Goal: Task Accomplishment & Management: Manage account settings

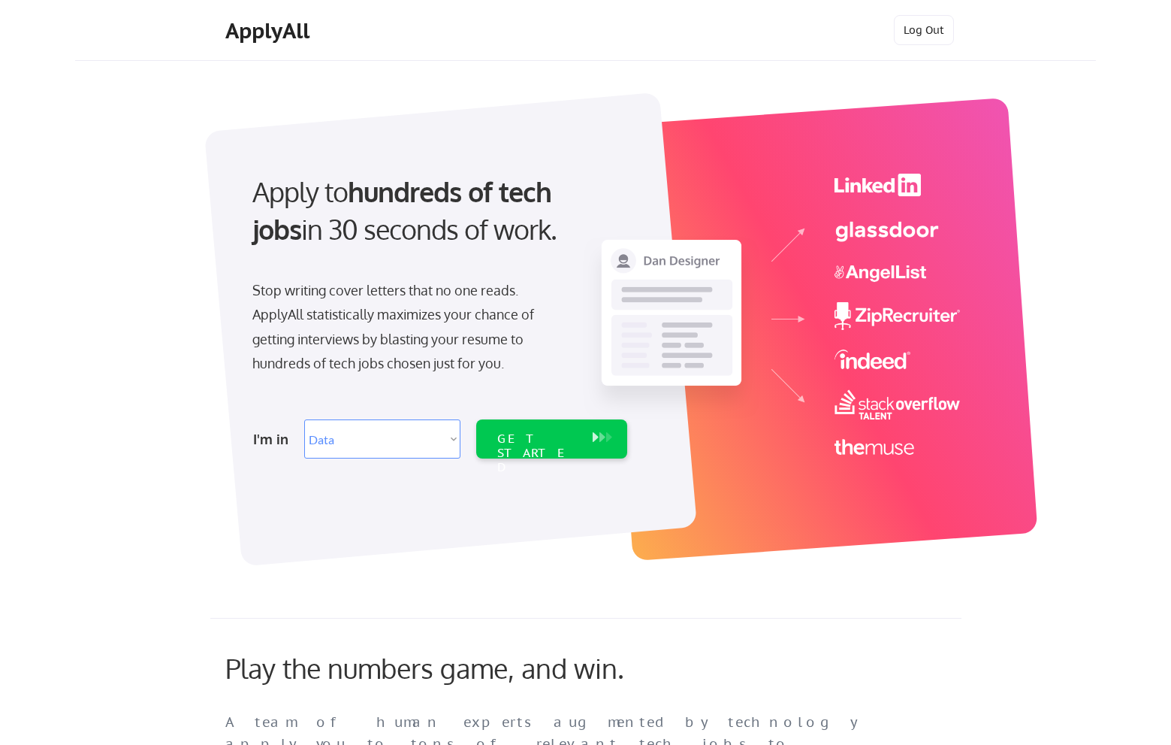
select select ""data_science___analytics""
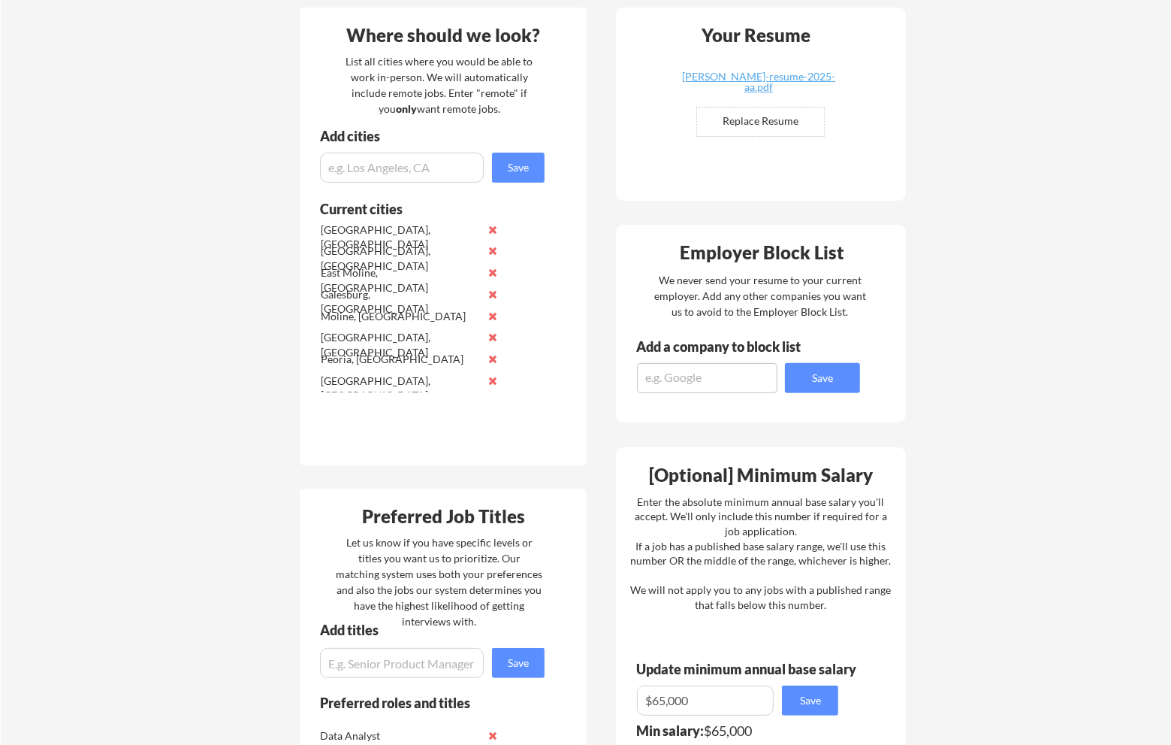
scroll to position [451, 0]
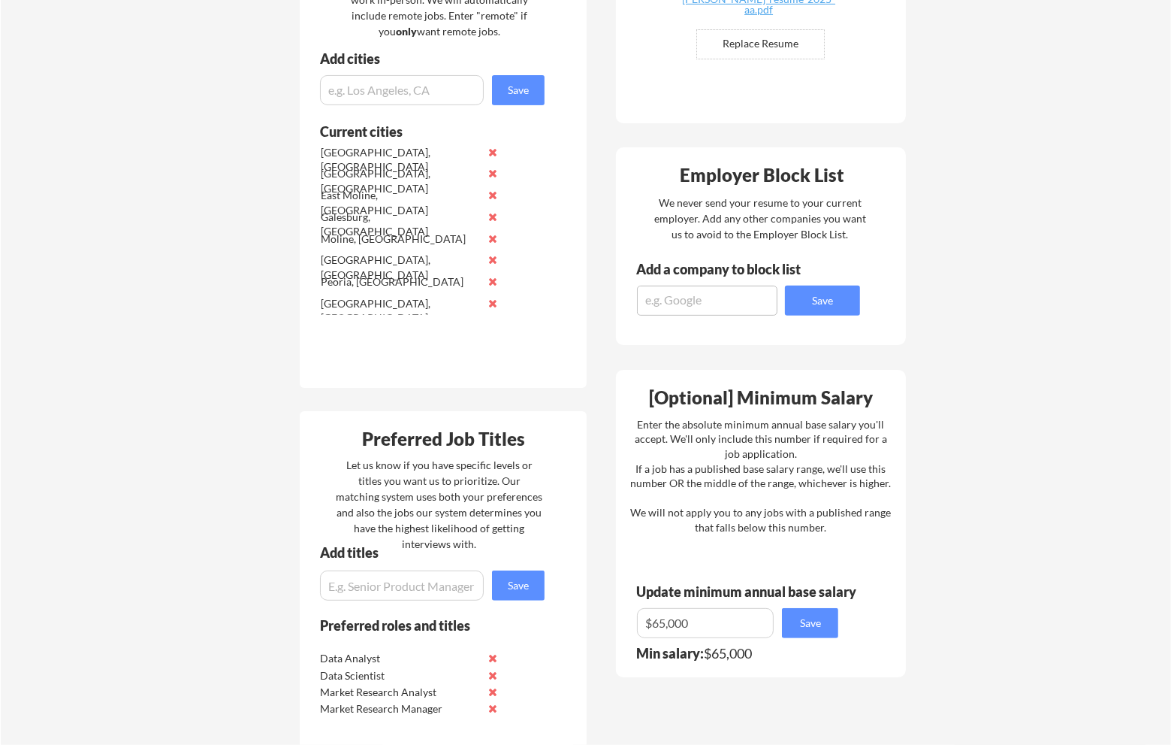
click at [694, 298] on textarea at bounding box center [707, 301] width 140 height 30
type textarea "C"
type textarea "DLA Piper"
click at [823, 300] on button "Save" at bounding box center [822, 301] width 75 height 30
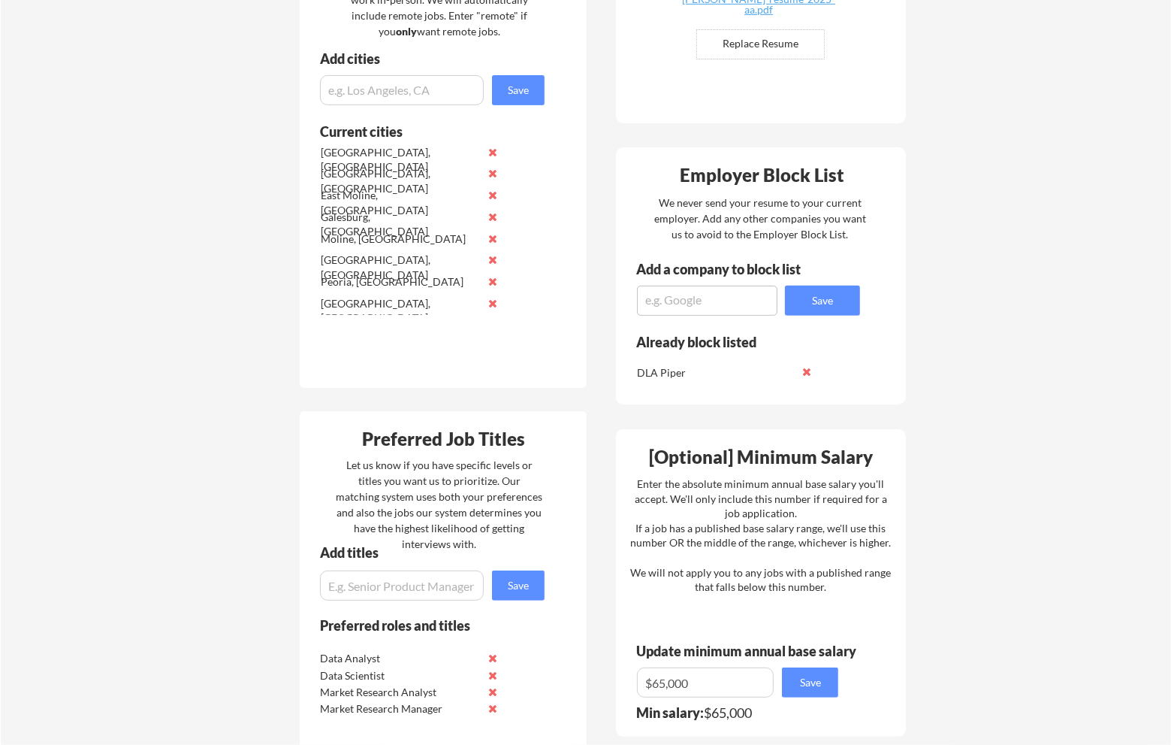
click at [722, 295] on textarea at bounding box center [707, 301] width 140 height 30
type textarea "Caterpillar"
click at [719, 322] on div "Employer Block List We never send your resume to your current employer. Add any…" at bounding box center [761, 275] width 290 height 257
drag, startPoint x: 707, startPoint y: 301, endPoint x: 627, endPoint y: 298, distance: 79.7
click at [627, 298] on div "Add a company to block list Caterpillar Save" at bounding box center [738, 288] width 244 height 53
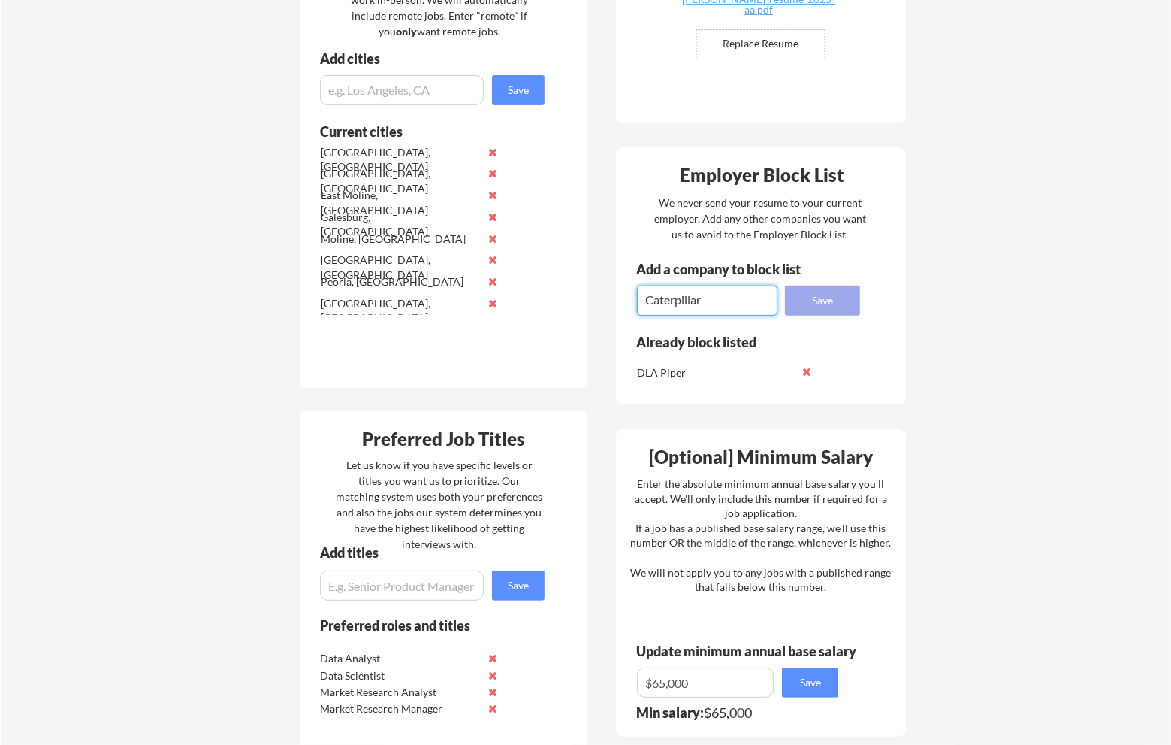
click at [835, 303] on button "Save" at bounding box center [822, 301] width 75 height 30
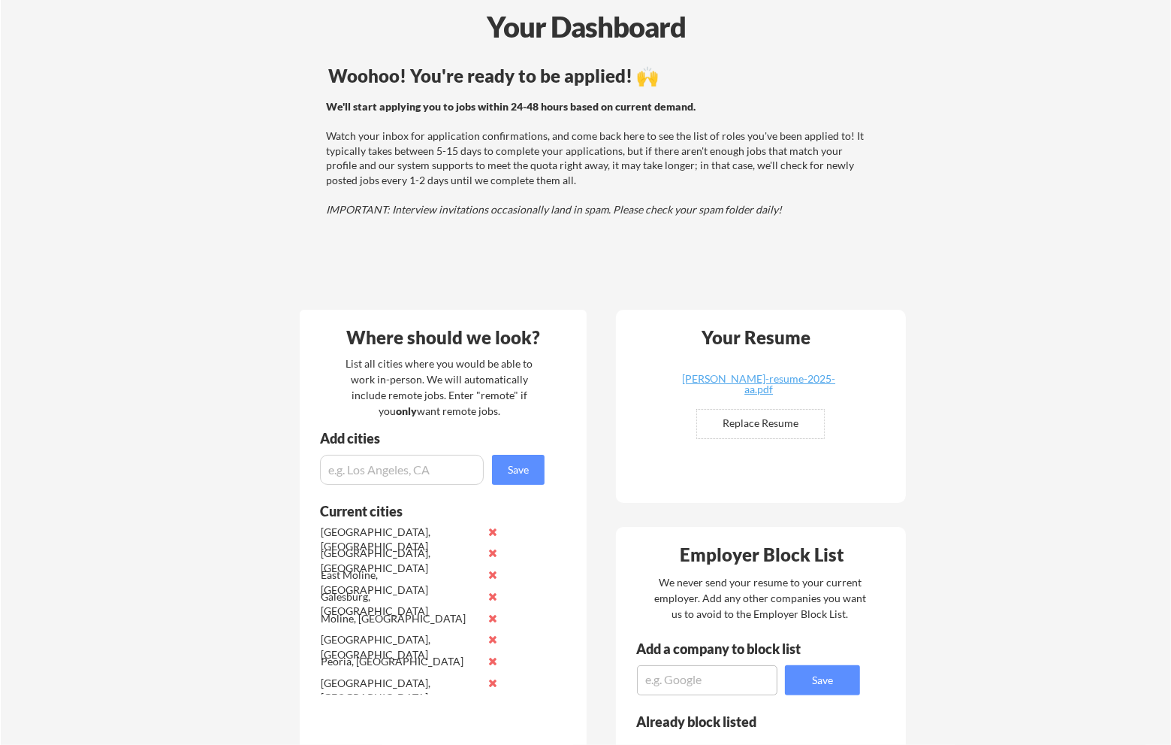
scroll to position [0, 0]
